Goal: Task Accomplishment & Management: Manage account settings

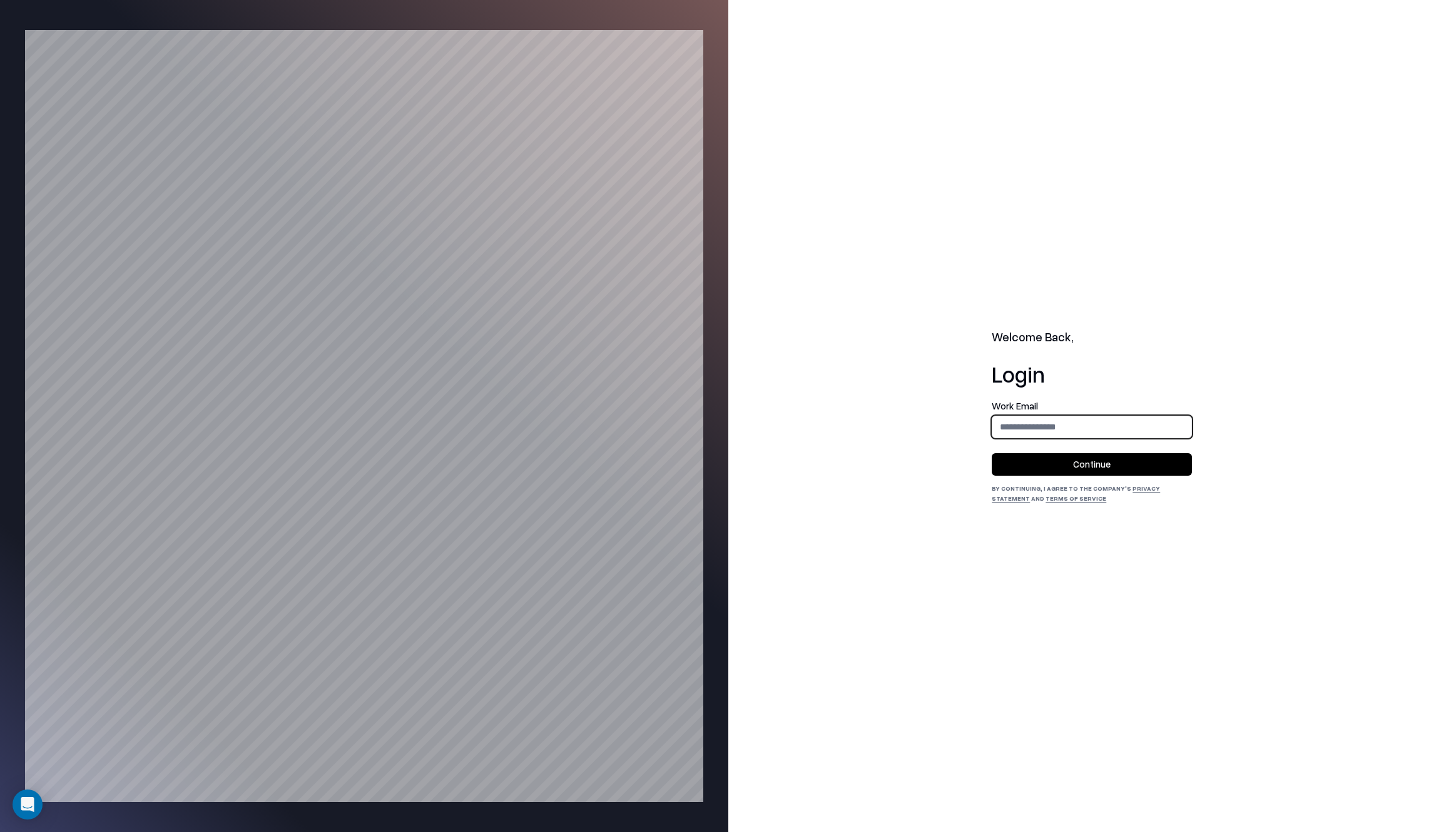
click at [1012, 417] on input "email" at bounding box center [1091, 427] width 199 height 23
type input "**********"
click at [1037, 469] on button "Continue" at bounding box center [1092, 464] width 200 height 22
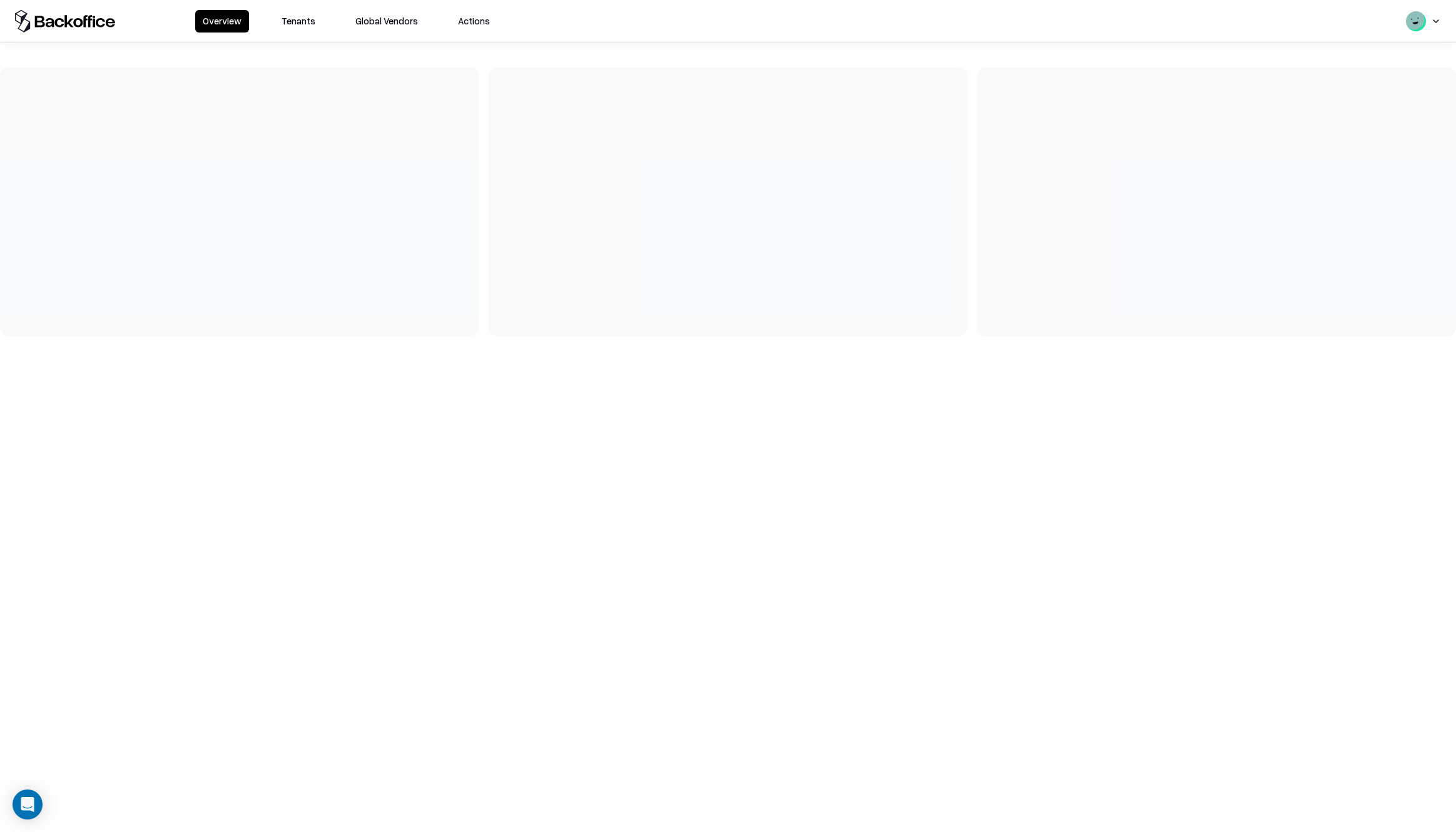
click at [455, 20] on button "Actions" at bounding box center [474, 21] width 47 height 22
click at [255, 142] on html "Overview Tenants Global Vendors Actions Actions Trigger Dag Select Dag" at bounding box center [728, 416] width 1456 height 832
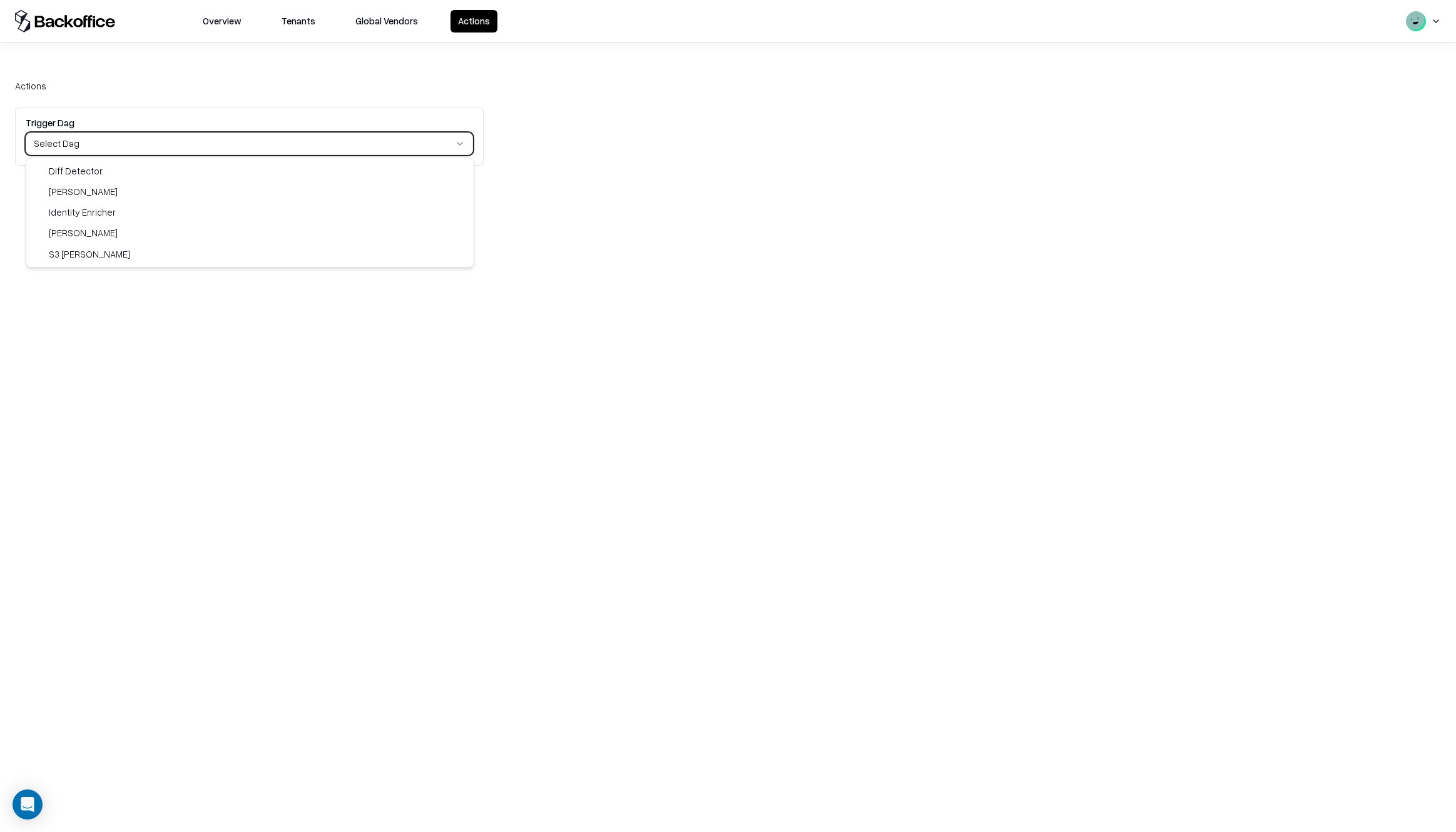
click at [198, 67] on html "Overview Tenants Global Vendors Actions Actions Trigger Dag Select Dag Diff Det…" at bounding box center [728, 416] width 1456 height 832
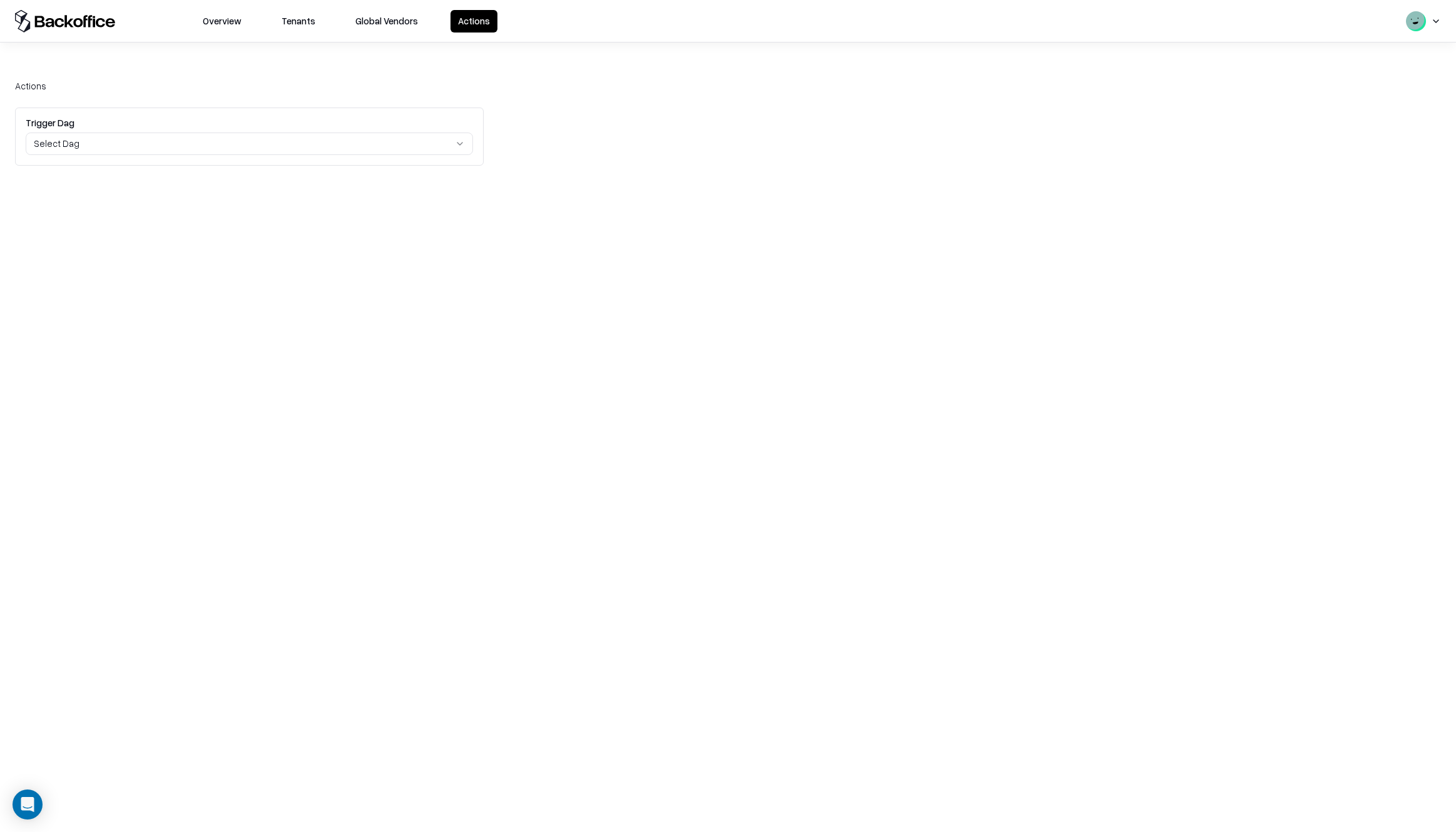
click at [297, 26] on button "Tenants" at bounding box center [298, 21] width 49 height 22
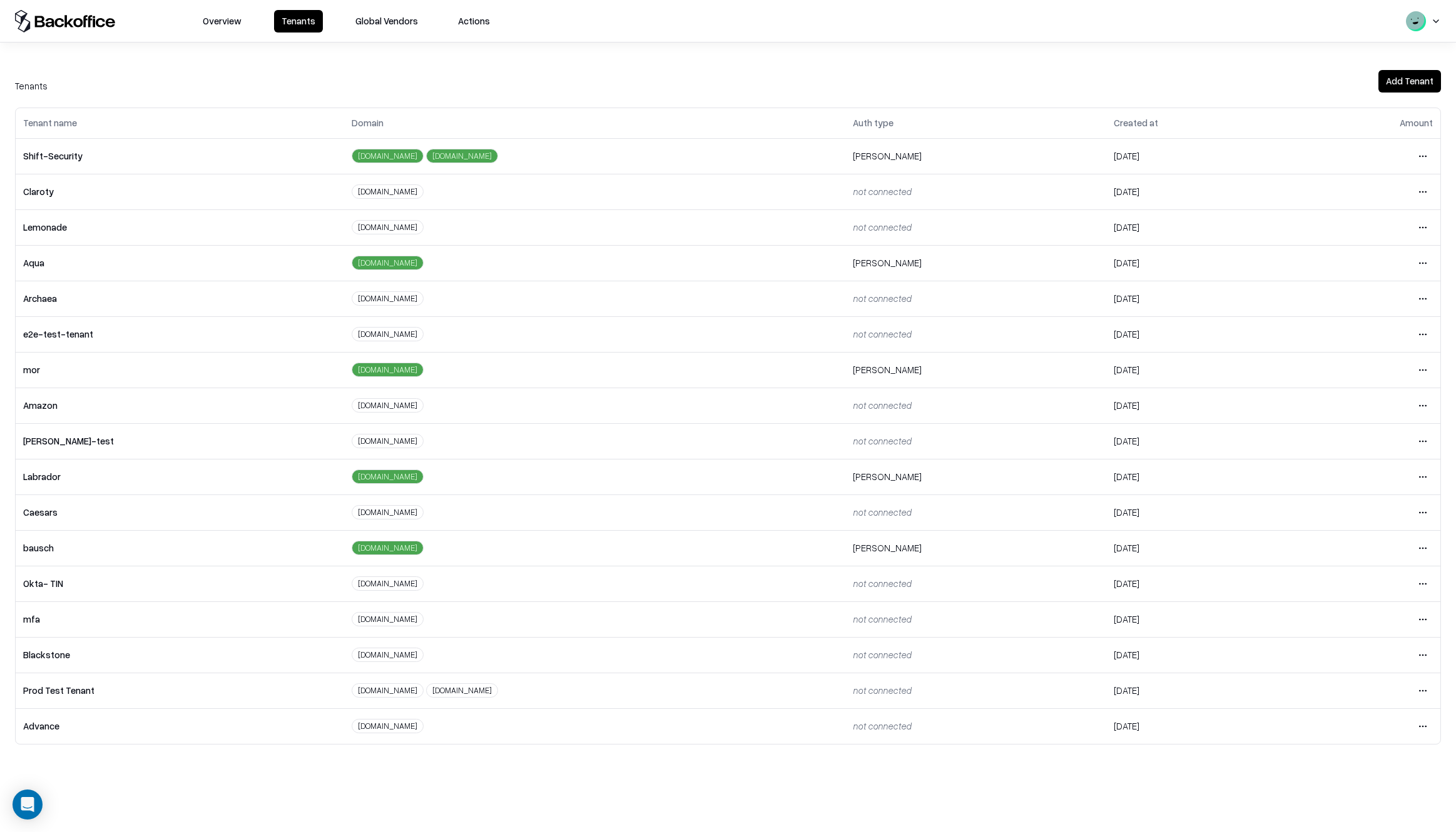
click at [1422, 549] on html "Overview Tenants Global Vendors Actions Tenants Add Tenant Tenant name Domain A…" at bounding box center [728, 416] width 1456 height 832
click at [1325, 658] on div "Login to tenant" at bounding box center [1369, 653] width 135 height 25
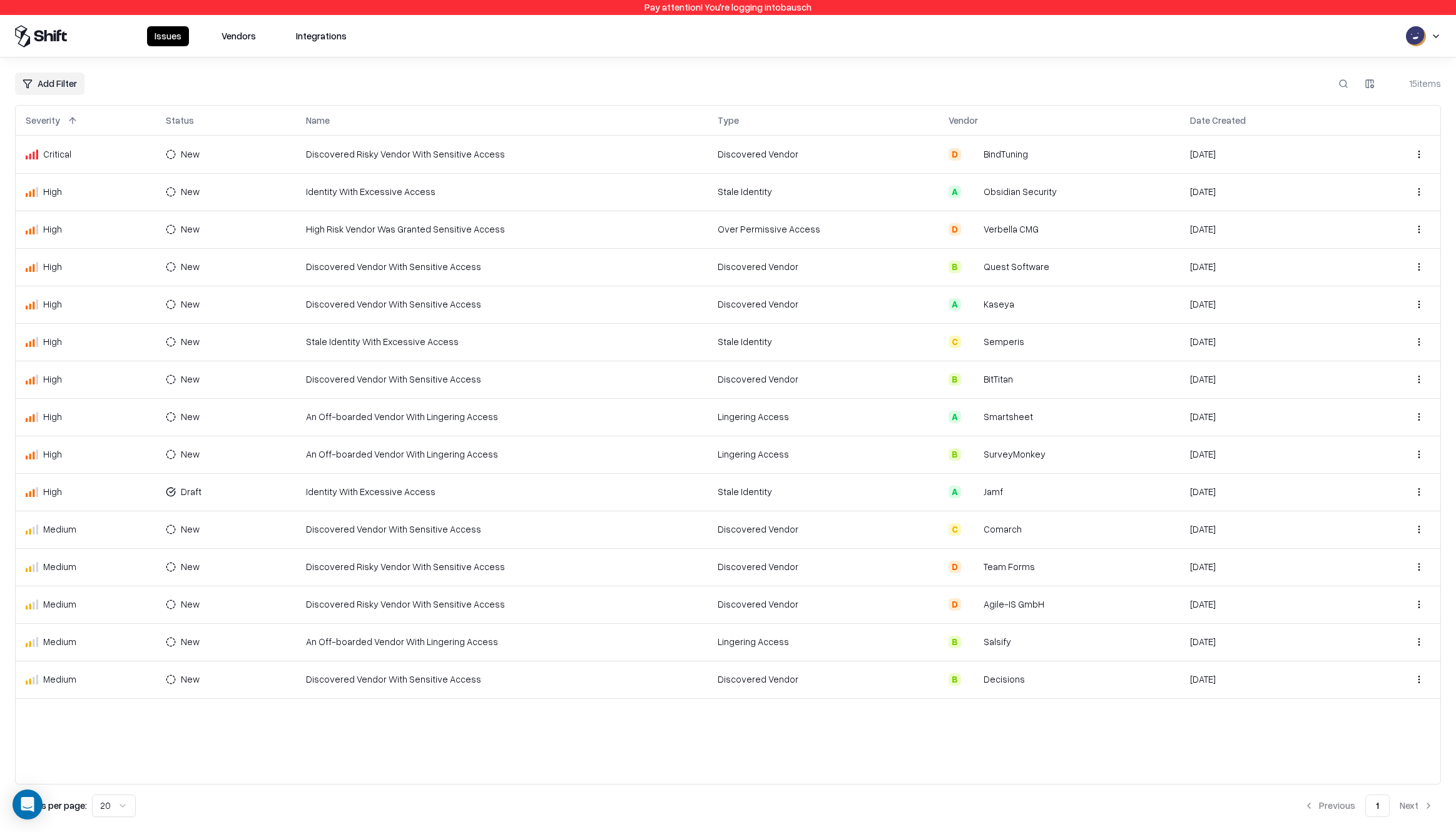
click at [231, 35] on button "Vendors" at bounding box center [238, 36] width 49 height 20
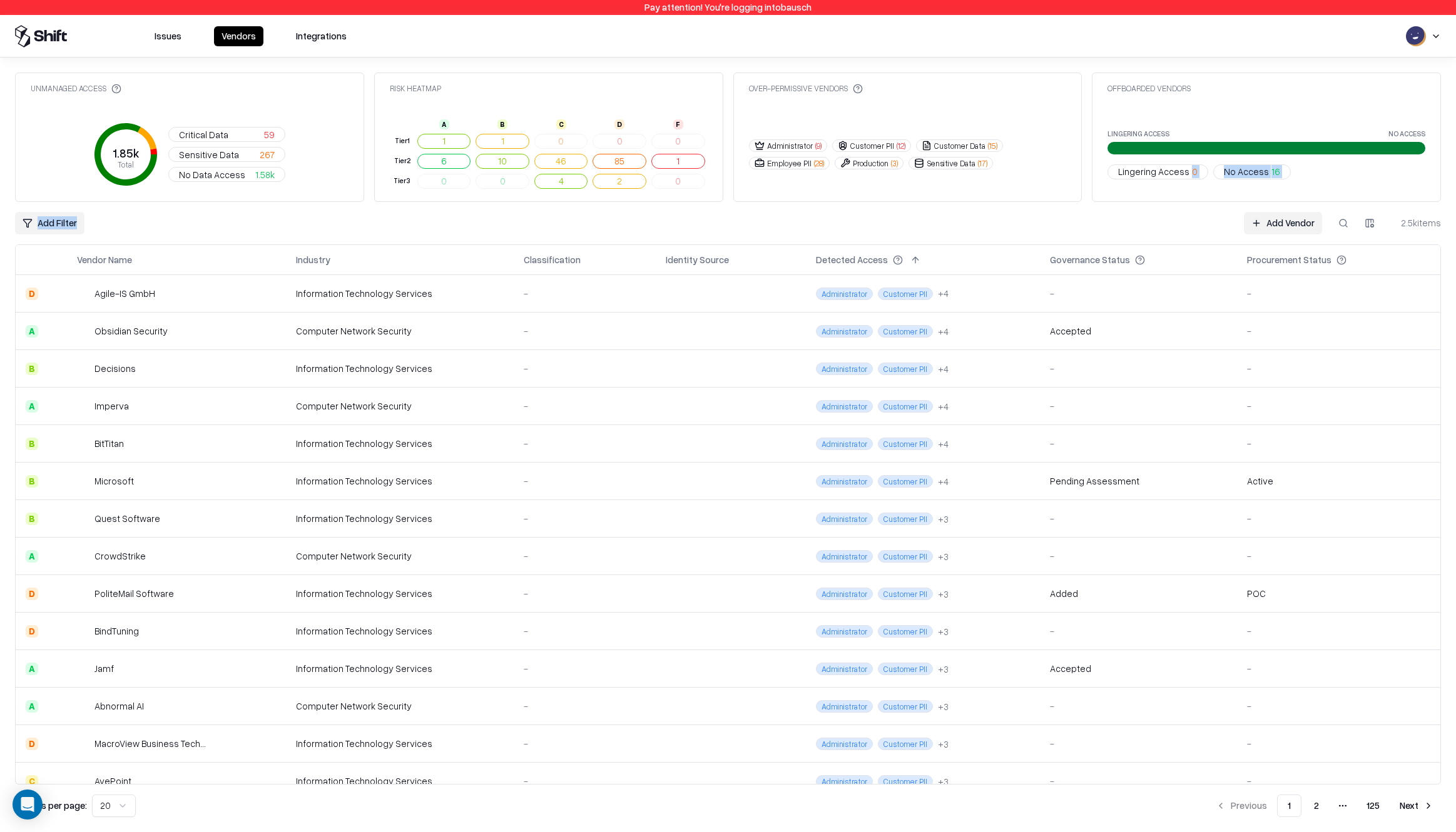
click at [1145, 207] on div "Unmanaged Access 1.85k Total Critical Data 59 Sensitive Data 267 No Data Access…" at bounding box center [728, 445] width 1426 height 745
click at [1342, 222] on button at bounding box center [1342, 223] width 22 height 22
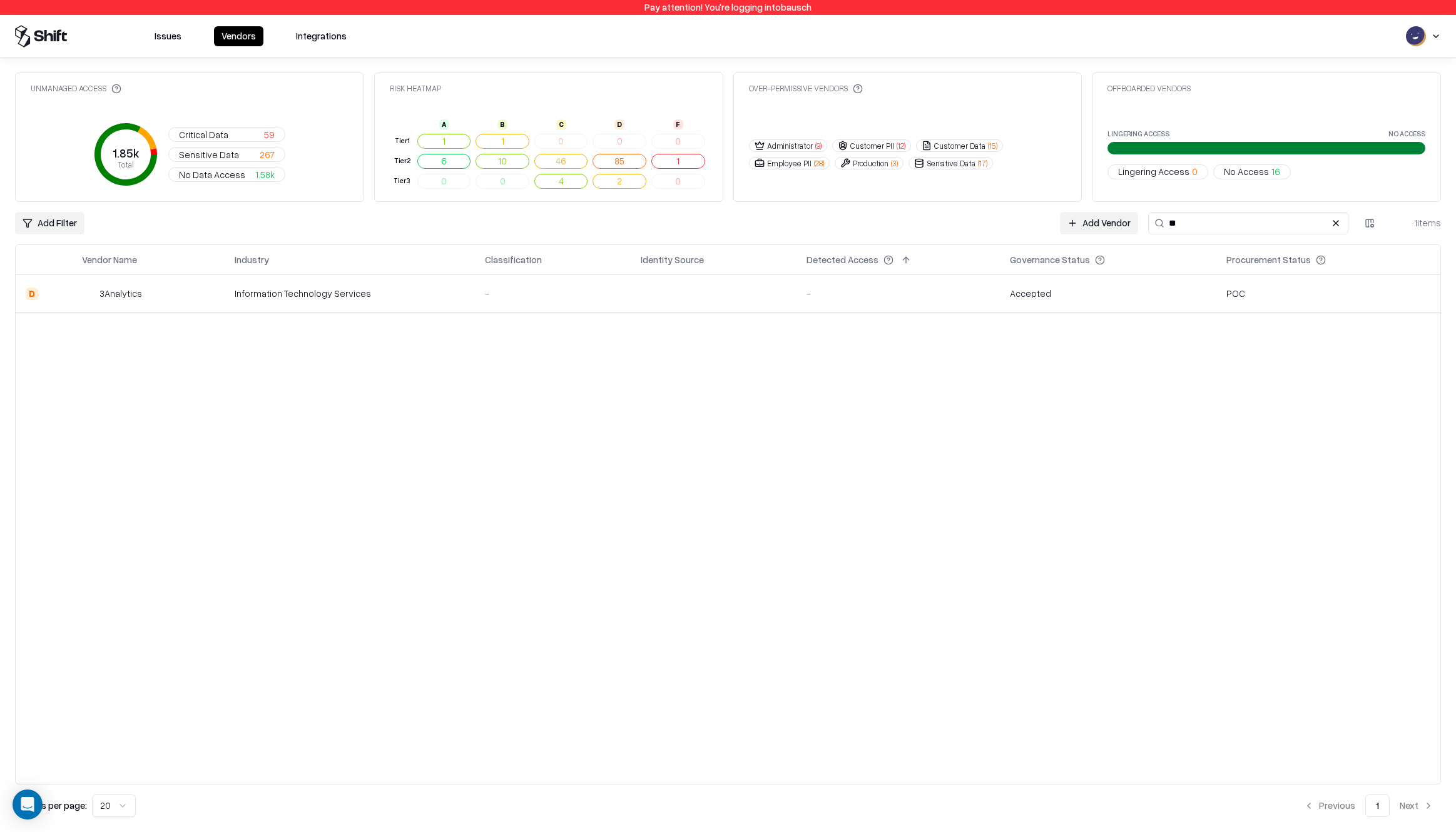
type input "**"
click at [115, 295] on div "3Analytics" at bounding box center [120, 294] width 42 height 13
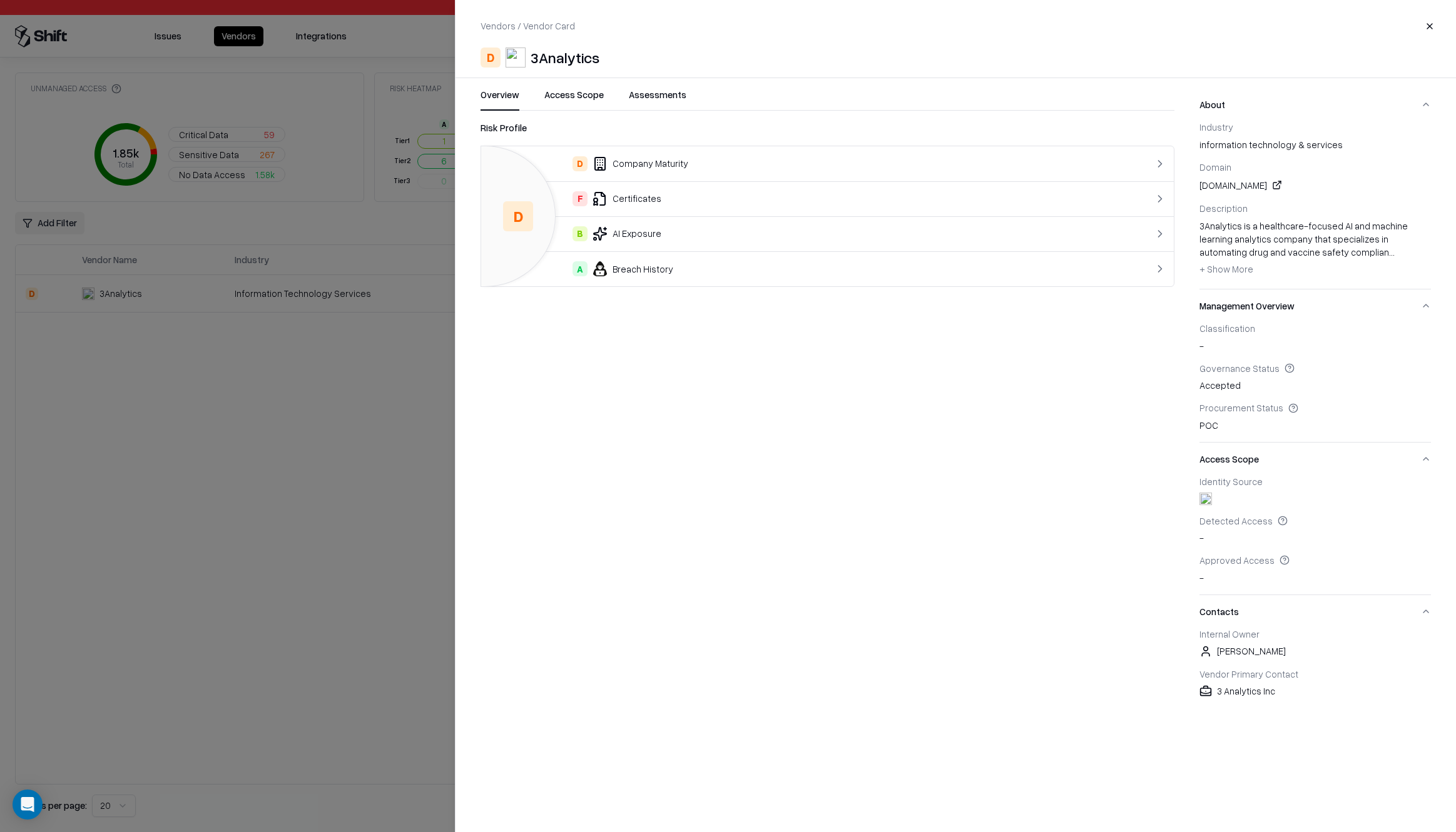
click at [633, 95] on button "Assessments" at bounding box center [657, 99] width 57 height 22
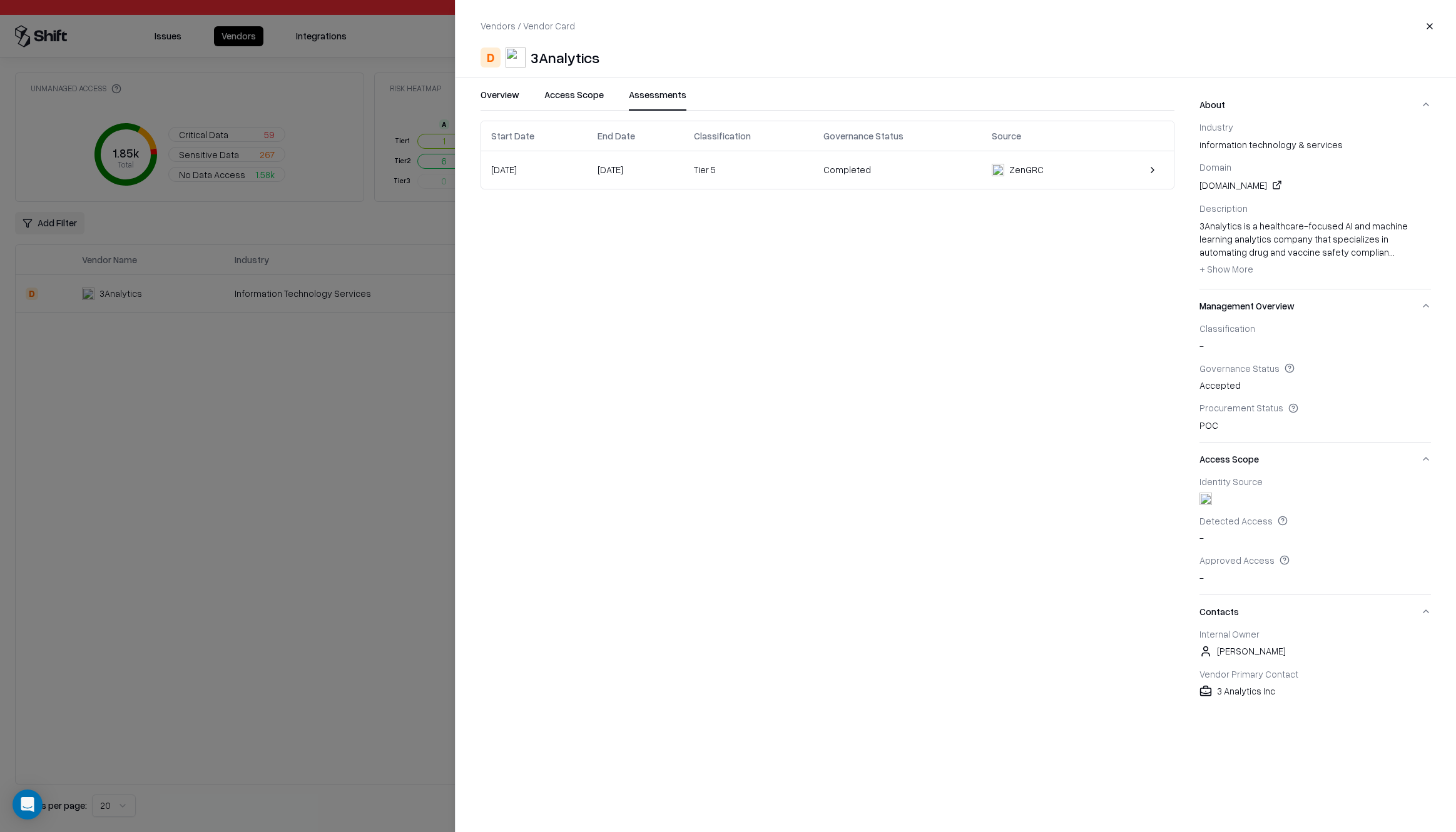
click at [684, 166] on td "[DATE]" at bounding box center [636, 170] width 97 height 37
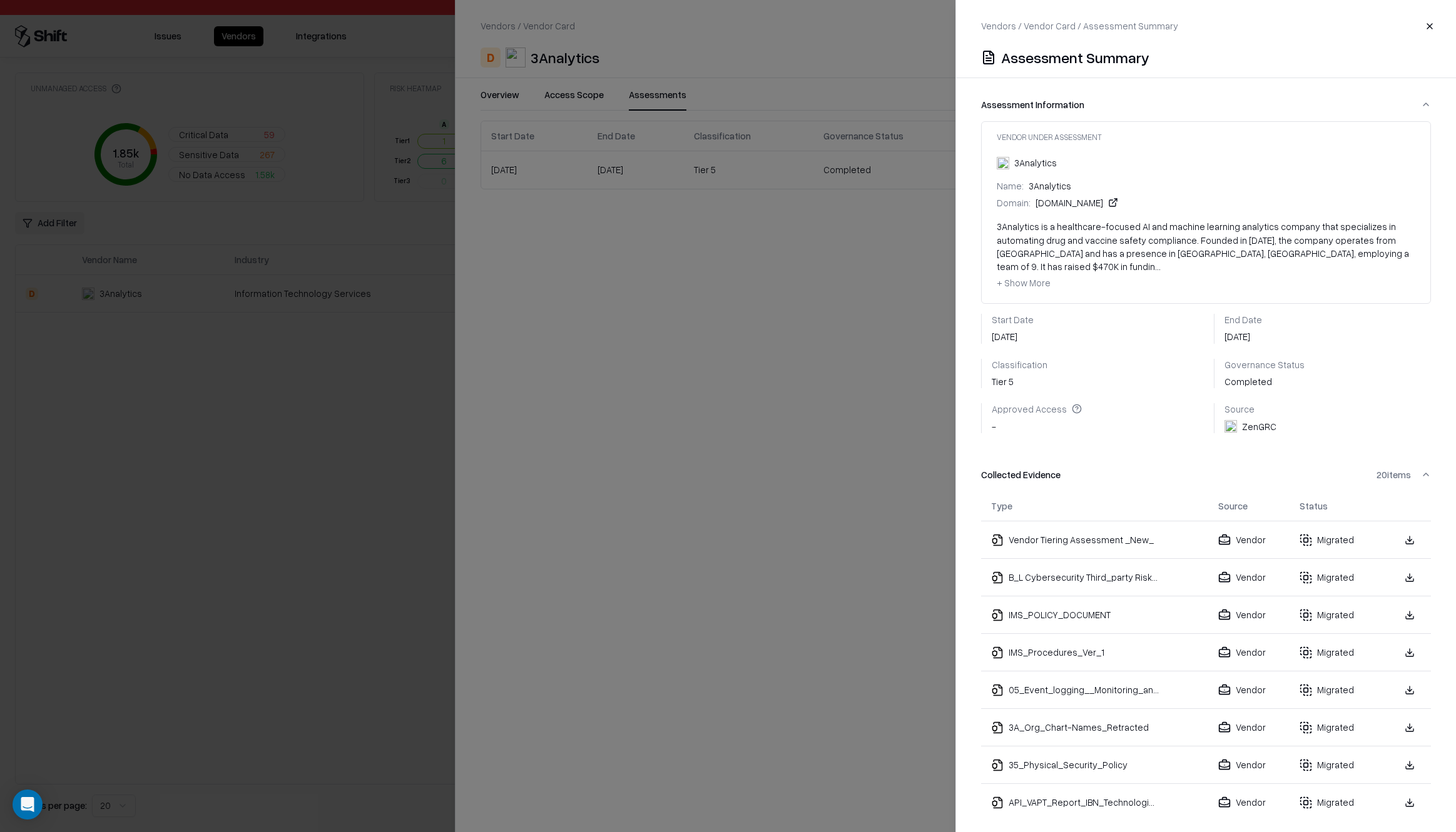
click at [1398, 530] on link at bounding box center [1409, 540] width 22 height 22
click at [1398, 567] on link at bounding box center [1409, 578] width 22 height 22
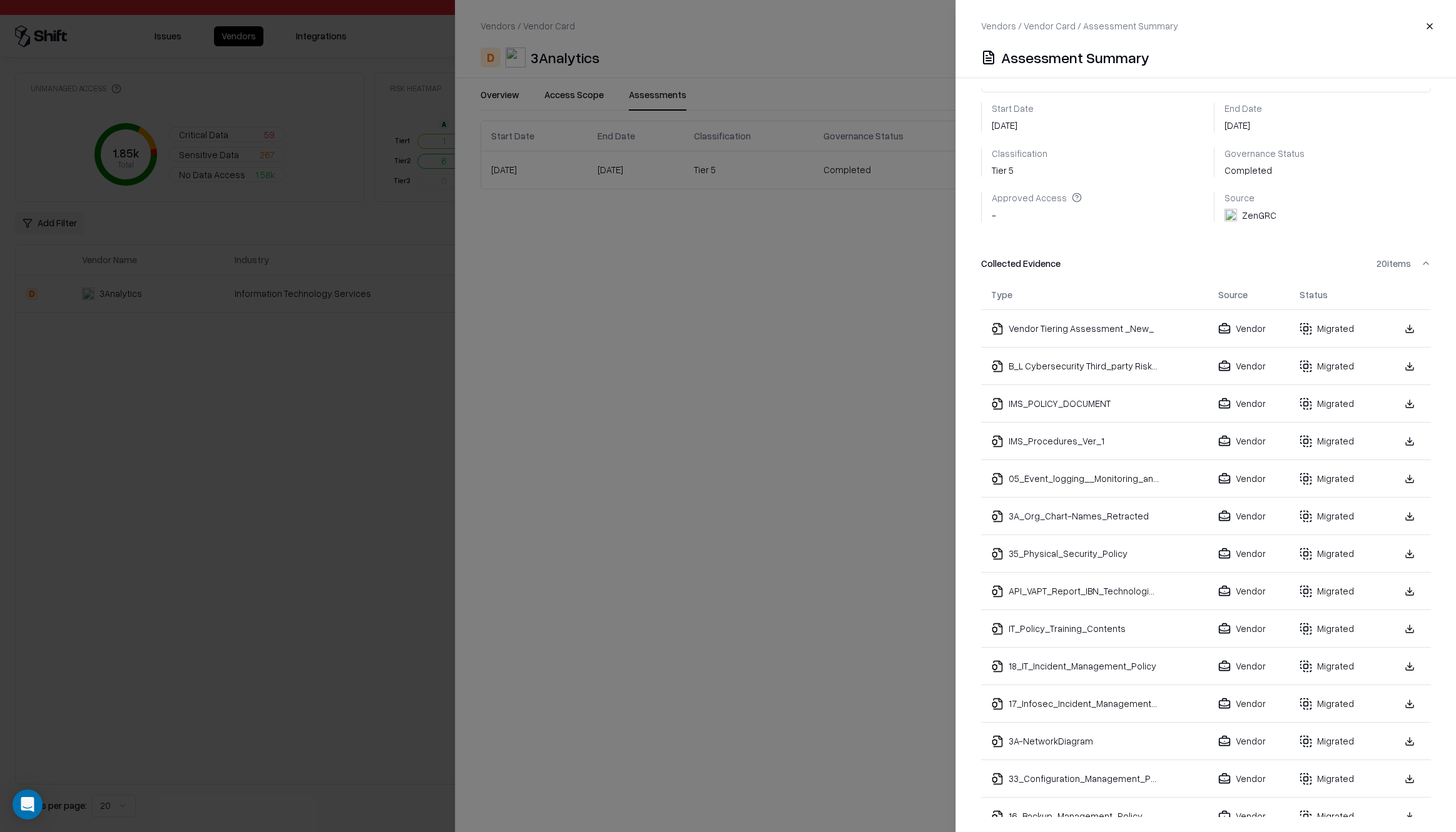
scroll to position [206, 0]
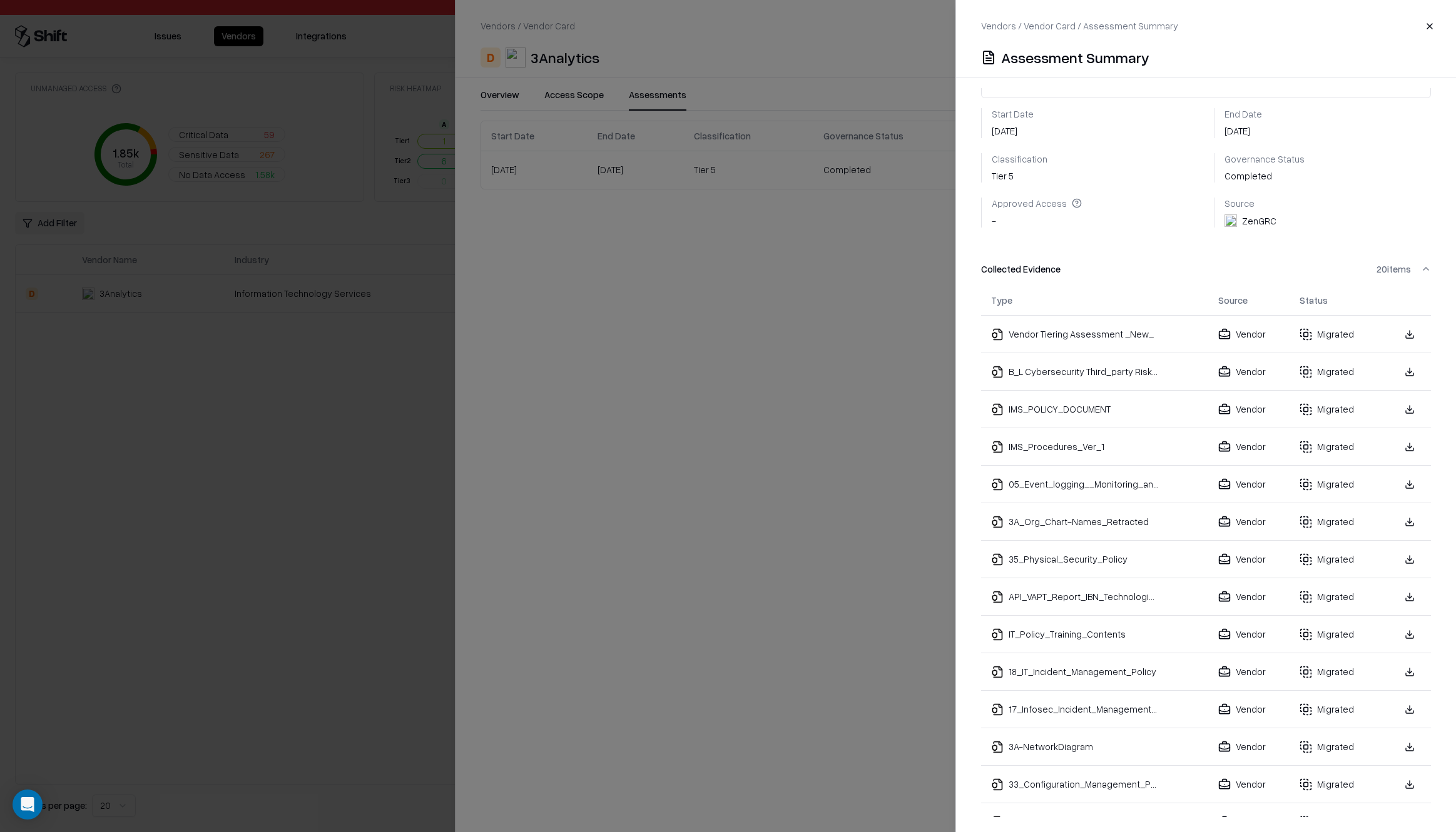
click at [1402, 736] on link at bounding box center [1409, 747] width 22 height 22
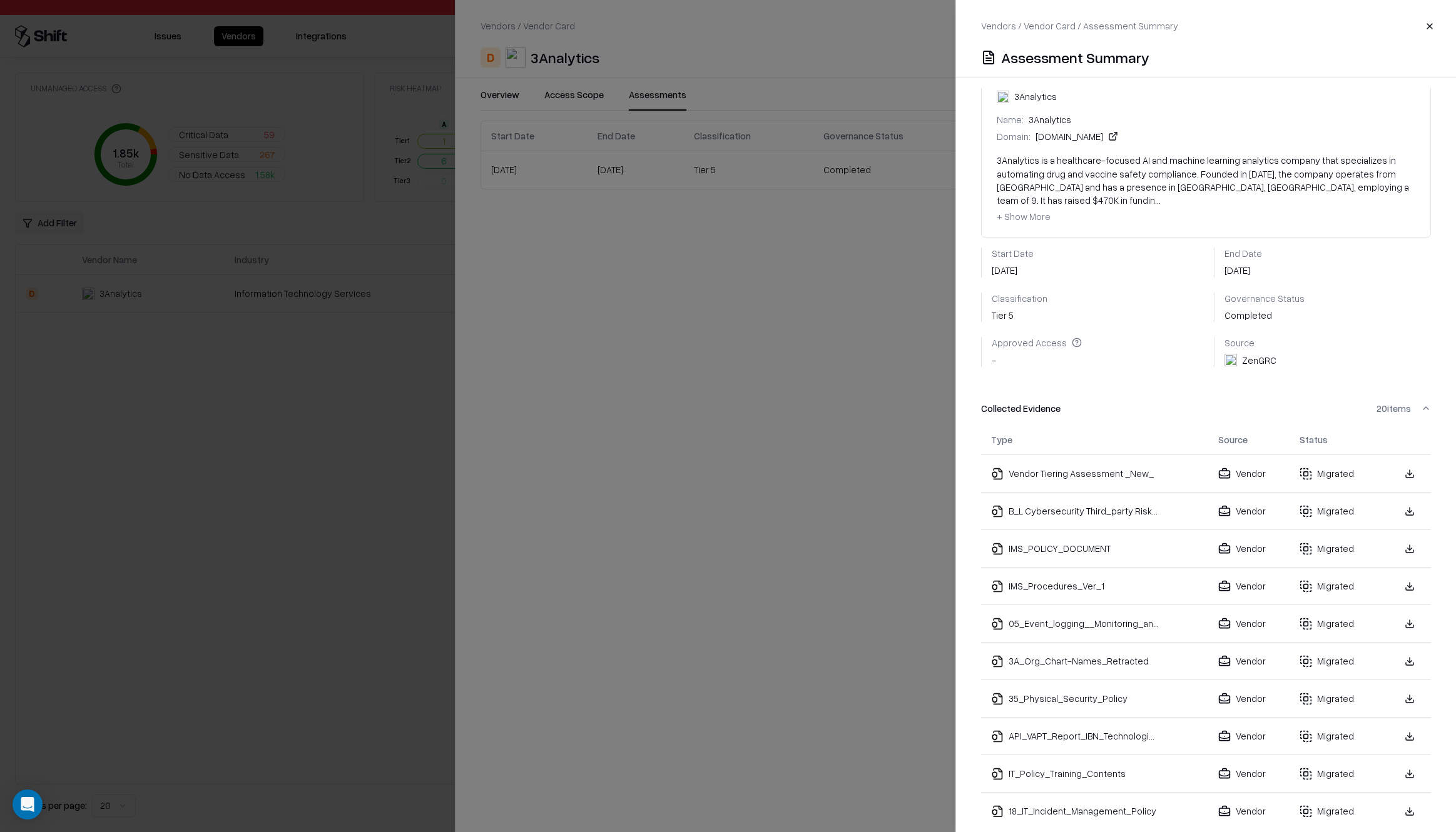
scroll to position [0, 0]
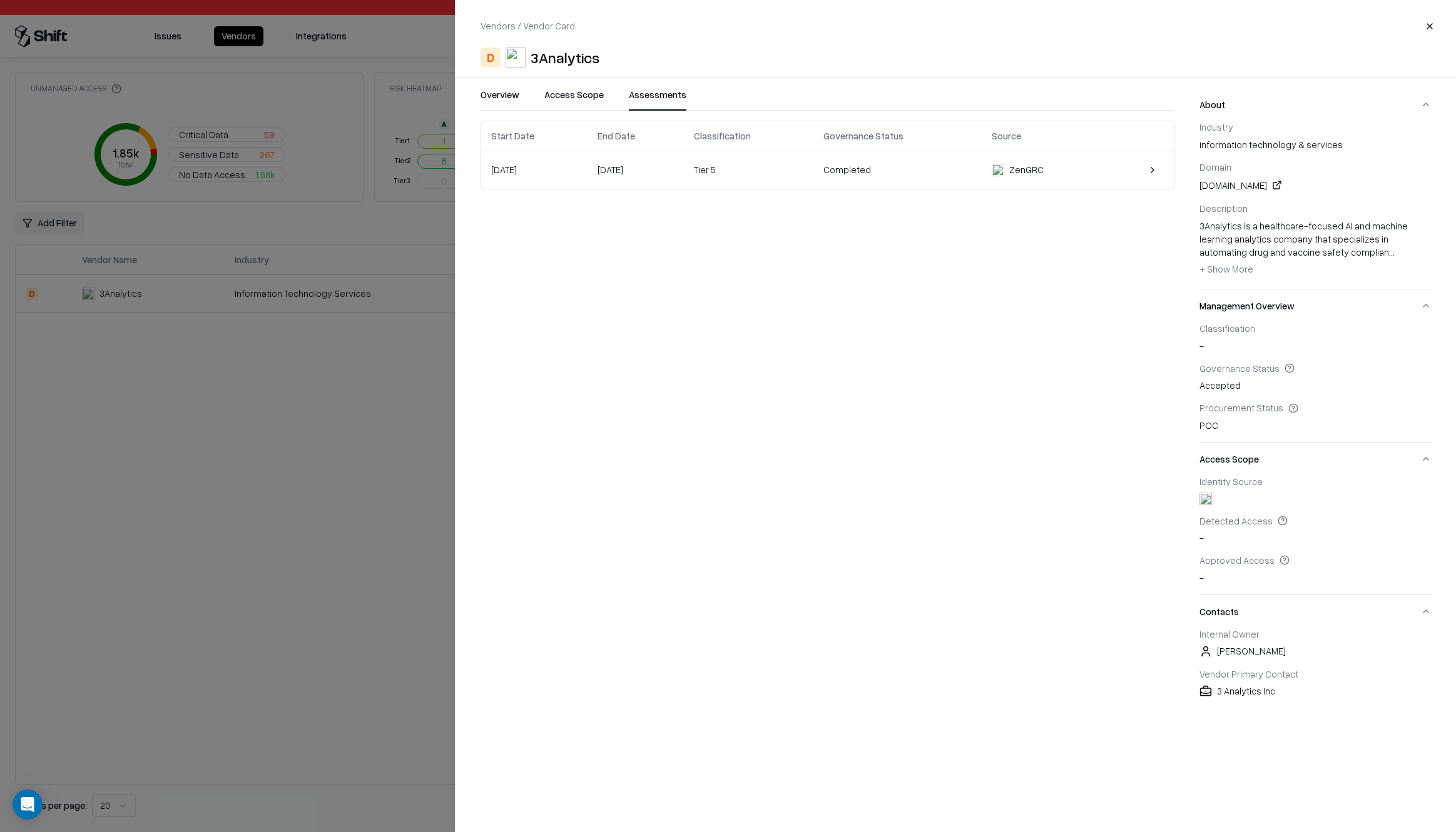
click at [283, 577] on div at bounding box center [728, 416] width 1456 height 832
